Goal: Task Accomplishment & Management: Manage account settings

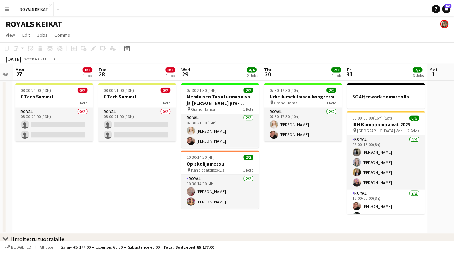
scroll to position [0, 242]
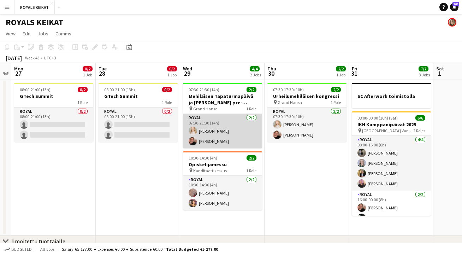
click at [218, 127] on app-card-role "Royal [DATE] 07:30-21:30 (14h) [PERSON_NAME] [PERSON_NAME]" at bounding box center [222, 131] width 79 height 34
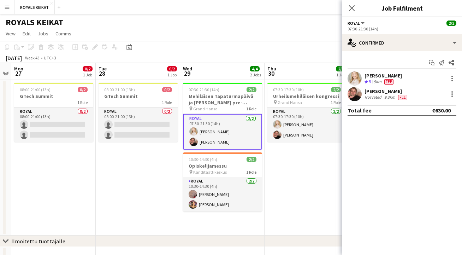
click at [375, 76] on div "[PERSON_NAME]" at bounding box center [383, 75] width 37 height 6
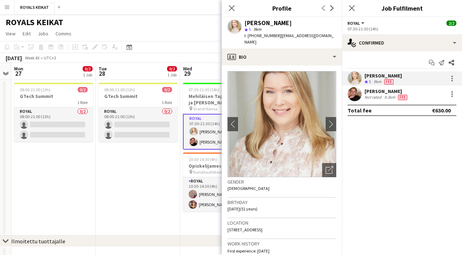
click at [325, 36] on div "[PERSON_NAME] star 5 9km t. [PHONE_NUMBER] | [EMAIL_ADDRESS][DOMAIN_NAME]" at bounding box center [282, 32] width 120 height 31
drag, startPoint x: 324, startPoint y: 36, endPoint x: 247, endPoint y: 36, distance: 76.4
click at [247, 36] on div "t. [PHONE_NUMBER] | [EMAIL_ADDRESS][DOMAIN_NAME]" at bounding box center [291, 39] width 92 height 13
copy div "[PHONE_NUMBER] | [EMAIL_ADDRESS][DOMAIN_NAME]"
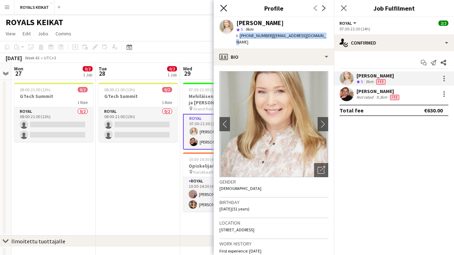
click at [223, 5] on icon "Close pop-in" at bounding box center [223, 8] width 7 height 7
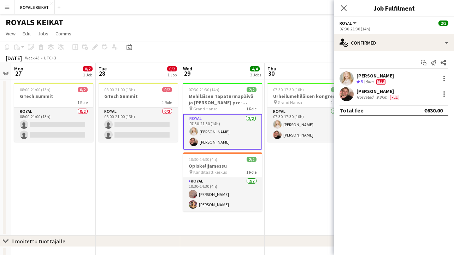
click at [367, 95] on div "Not rated" at bounding box center [366, 97] width 18 height 6
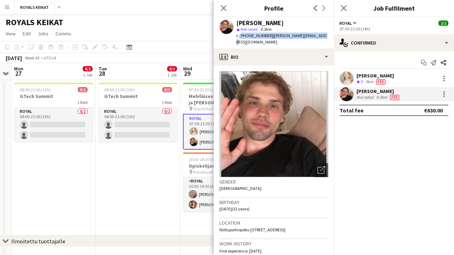
drag, startPoint x: 313, startPoint y: 36, endPoint x: 239, endPoint y: 36, distance: 73.9
click at [239, 36] on div "[PERSON_NAME] star Not rated 9.3km t. [PHONE_NUMBER] | [PERSON_NAME][EMAIL_ADDR…" at bounding box center [274, 32] width 120 height 31
copy div "[PHONE_NUMBER] | [EMAIL_ADDRESS][DOMAIN_NAME]"
click at [223, 6] on icon "Close pop-in" at bounding box center [223, 8] width 7 height 7
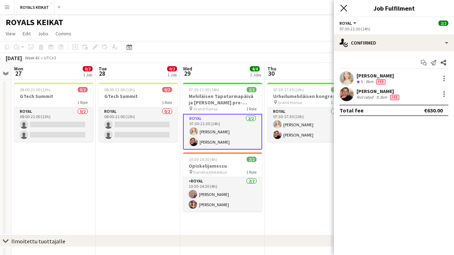
click at [344, 6] on icon "Close pop-in" at bounding box center [343, 8] width 7 height 7
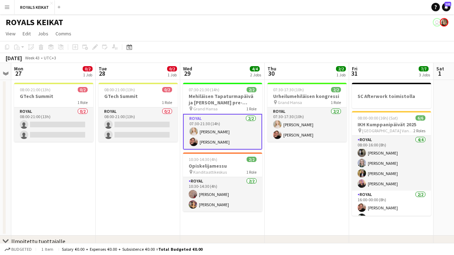
click at [229, 128] on app-card-role "Royal [DATE] 07:30-21:30 (14h) [PERSON_NAME] [PERSON_NAME]" at bounding box center [222, 132] width 79 height 36
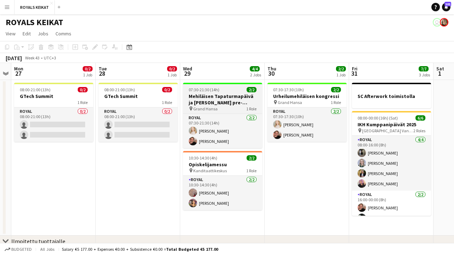
click at [226, 103] on h3 "Mehiläisen Tapaturmapäivä ja [PERSON_NAME] pre-kongressi" at bounding box center [222, 99] width 79 height 13
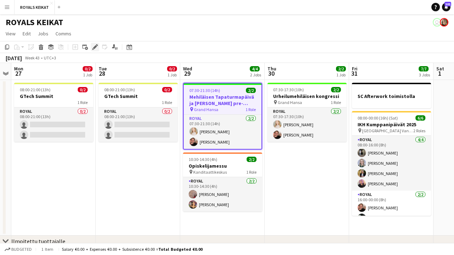
click at [96, 46] on icon at bounding box center [95, 47] width 4 height 4
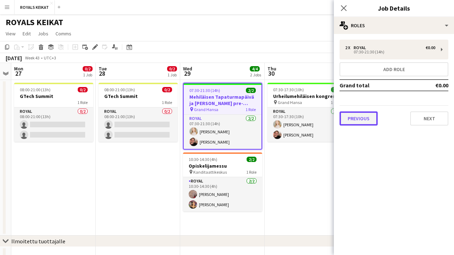
click at [356, 124] on button "Previous" at bounding box center [359, 118] width 38 height 14
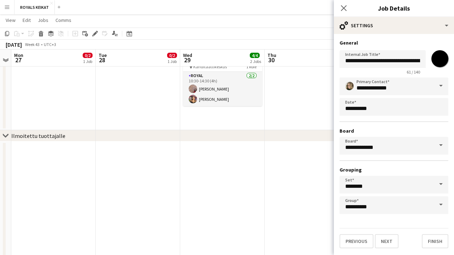
scroll to position [119, 0]
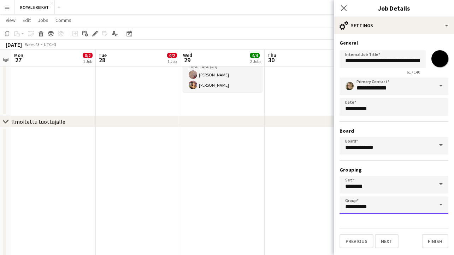
click at [362, 208] on input "**********" at bounding box center [394, 205] width 109 height 18
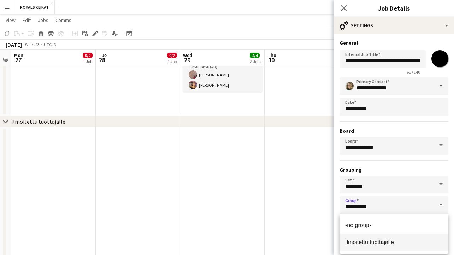
click at [362, 241] on span "Ilmoitettu tuottajalle" at bounding box center [369, 242] width 49 height 6
type input "**********"
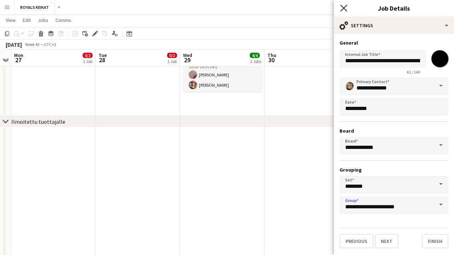
click at [344, 5] on icon "Close pop-in" at bounding box center [343, 8] width 7 height 7
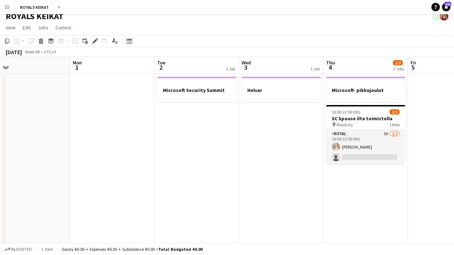
scroll to position [0, 193]
